Goal: Use online tool/utility: Utilize a website feature to perform a specific function

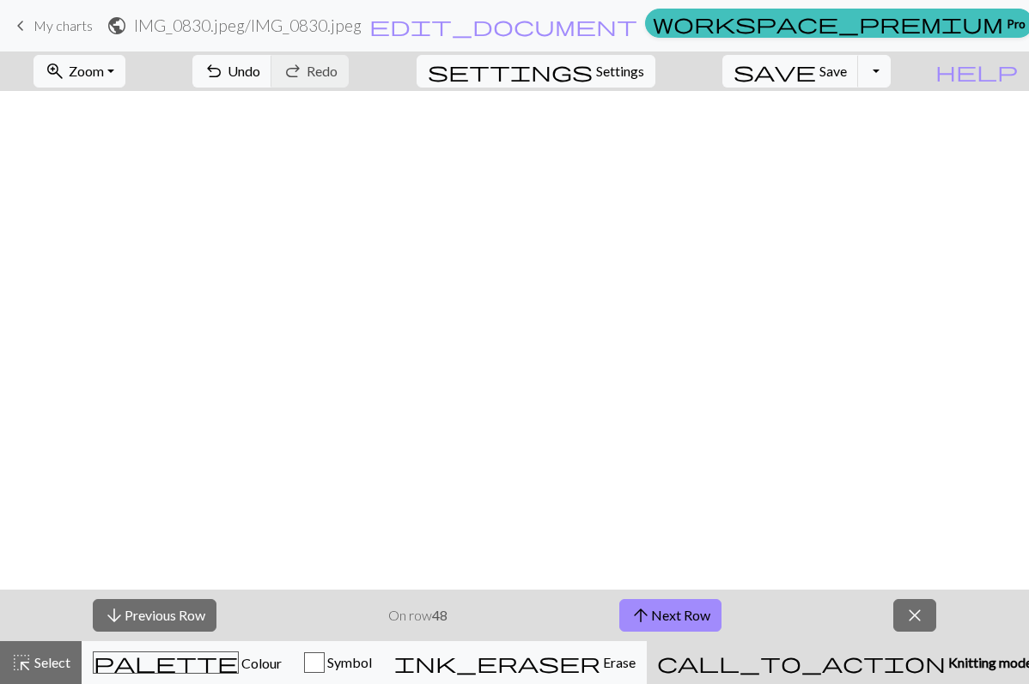
scroll to position [1878, 1076]
click at [681, 618] on button "arrow_upward Next Row" at bounding box center [670, 615] width 102 height 33
click at [816, 73] on span "save" at bounding box center [774, 71] width 82 height 24
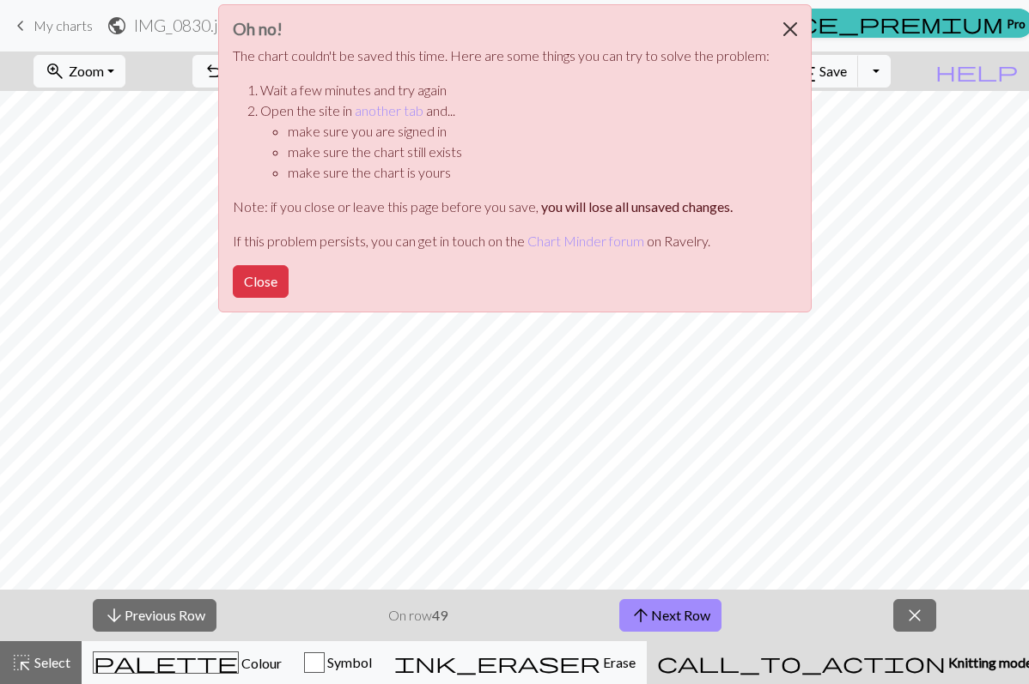
click at [782, 28] on button "Close" at bounding box center [789, 29] width 41 height 48
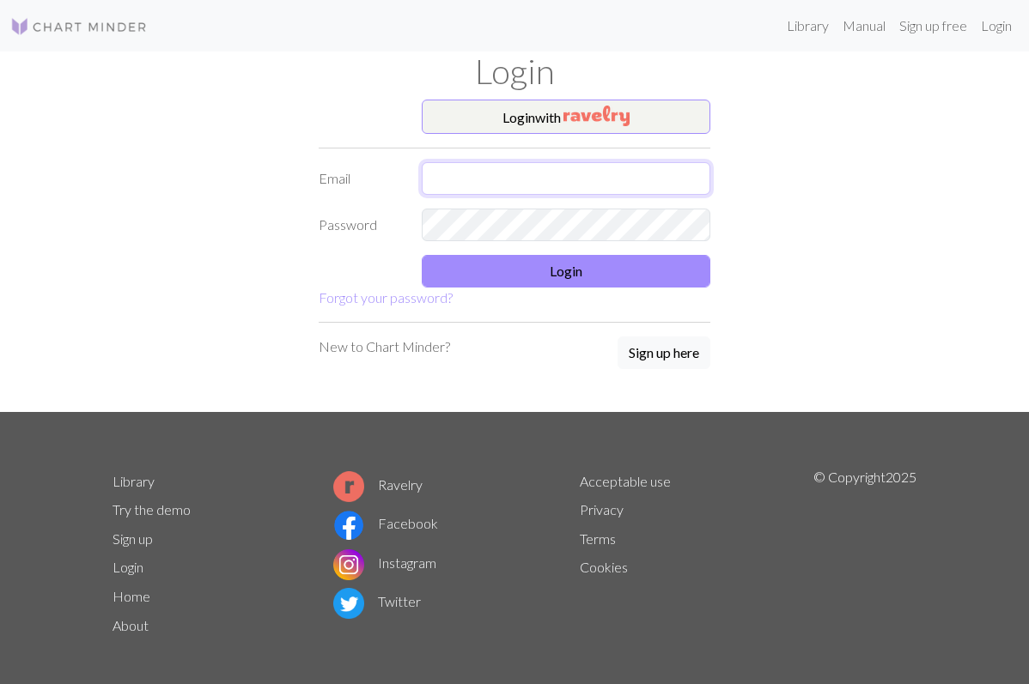
type input "cammie.farruggio@gmail.com"
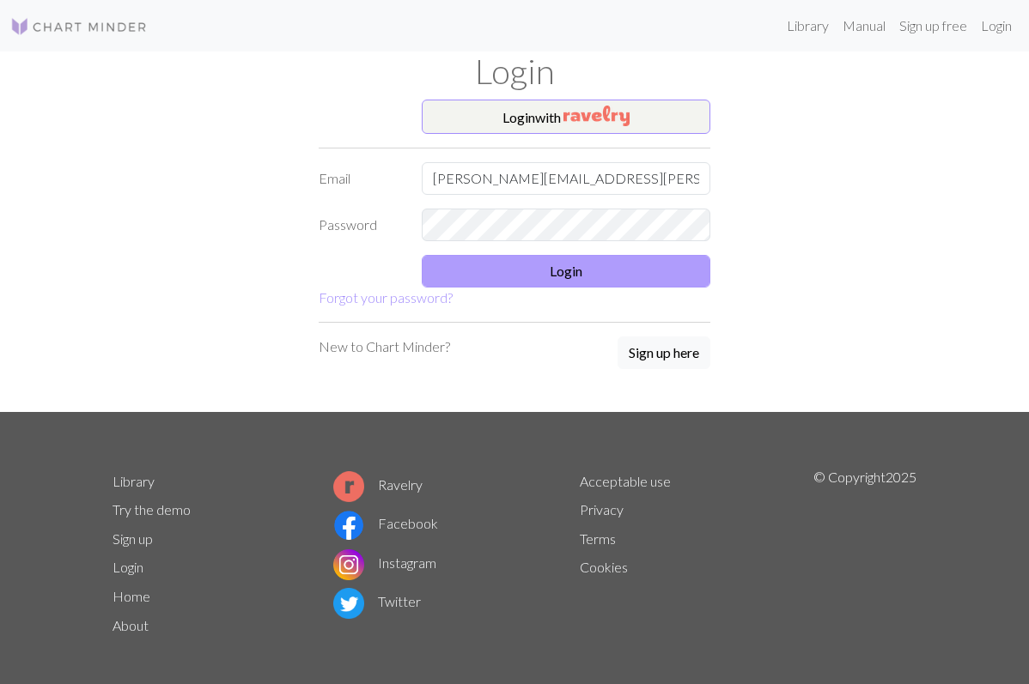
click at [571, 276] on button "Login" at bounding box center [566, 271] width 289 height 33
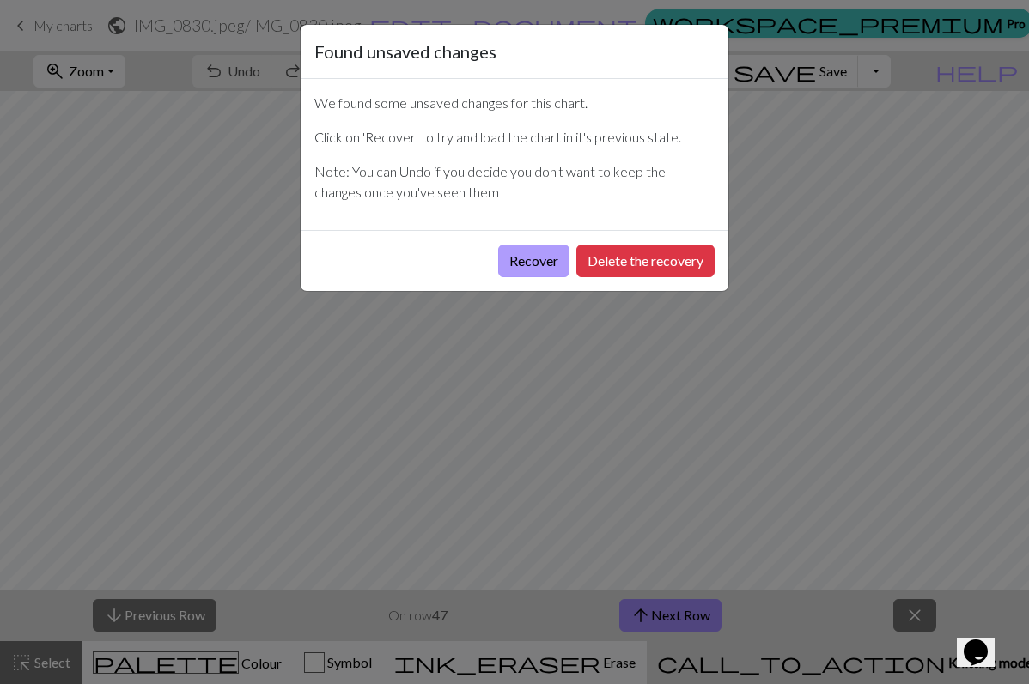
click at [532, 270] on button "Recover" at bounding box center [533, 261] width 71 height 33
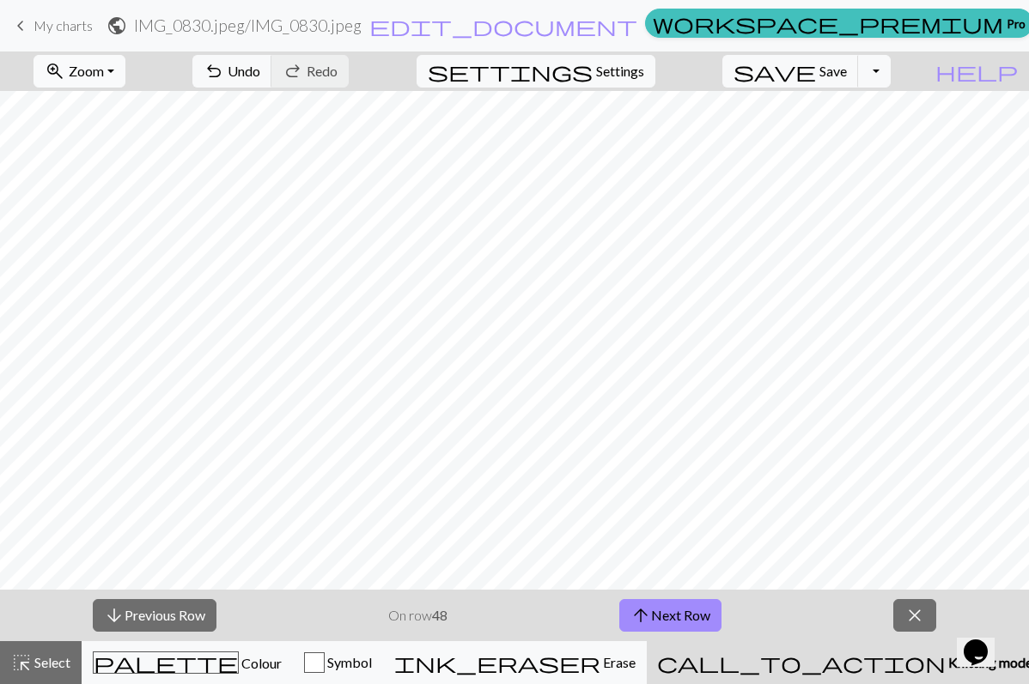
click at [104, 74] on span "Zoom" at bounding box center [86, 71] width 35 height 16
click at [114, 210] on button "50%" at bounding box center [102, 205] width 136 height 27
click at [631, 619] on span "arrow_upward" at bounding box center [640, 616] width 21 height 24
click at [104, 74] on span "Zoom" at bounding box center [86, 71] width 35 height 16
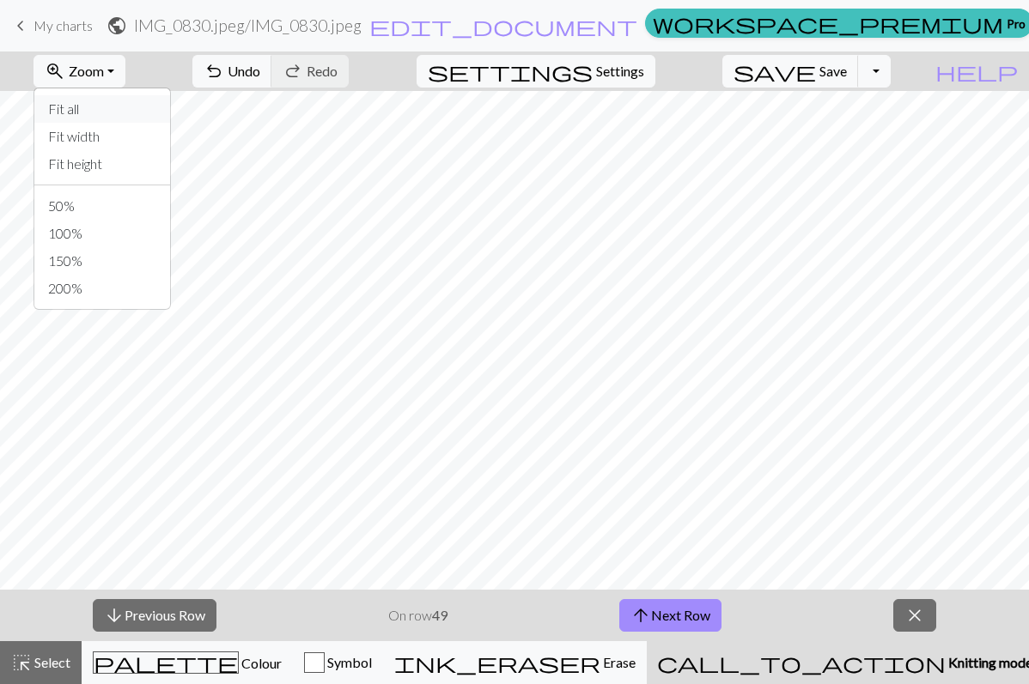
click at [110, 112] on button "Fit all" at bounding box center [102, 108] width 136 height 27
click at [104, 76] on span "Zoom" at bounding box center [86, 71] width 35 height 16
click at [112, 104] on button "Fit all" at bounding box center [102, 108] width 136 height 27
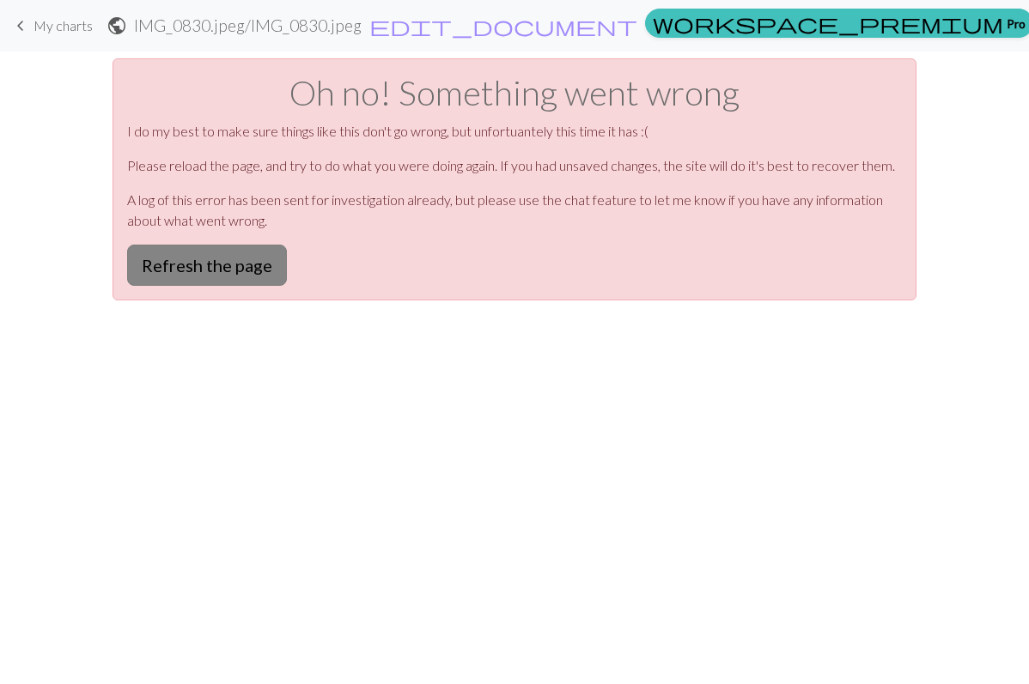
click at [244, 268] on button "Refresh the page" at bounding box center [207, 265] width 160 height 41
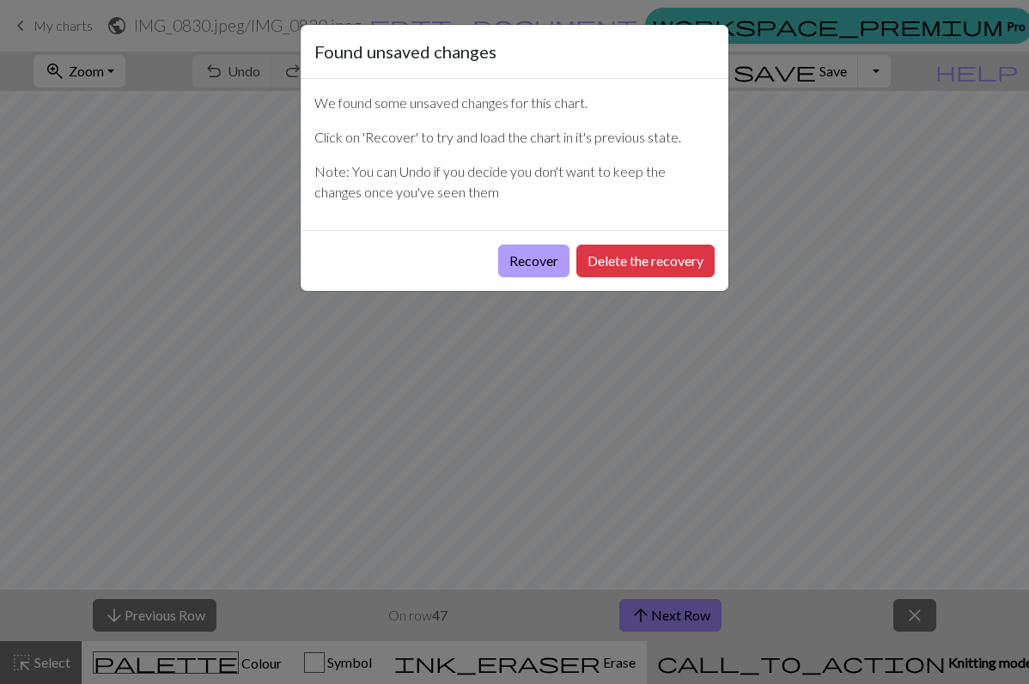
click at [534, 269] on button "Recover" at bounding box center [533, 261] width 71 height 33
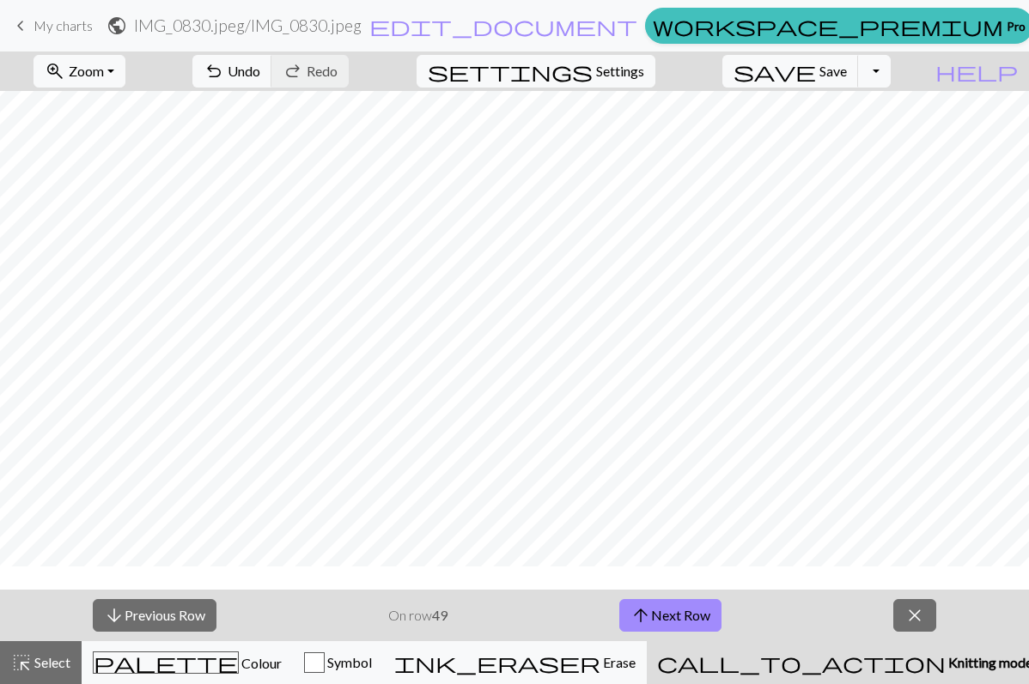
scroll to position [376, 0]
click at [125, 80] on button "zoom_in Zoom Zoom" at bounding box center [79, 71] width 92 height 33
click at [125, 210] on button "50%" at bounding box center [102, 205] width 136 height 27
